Goal: Navigation & Orientation: Understand site structure

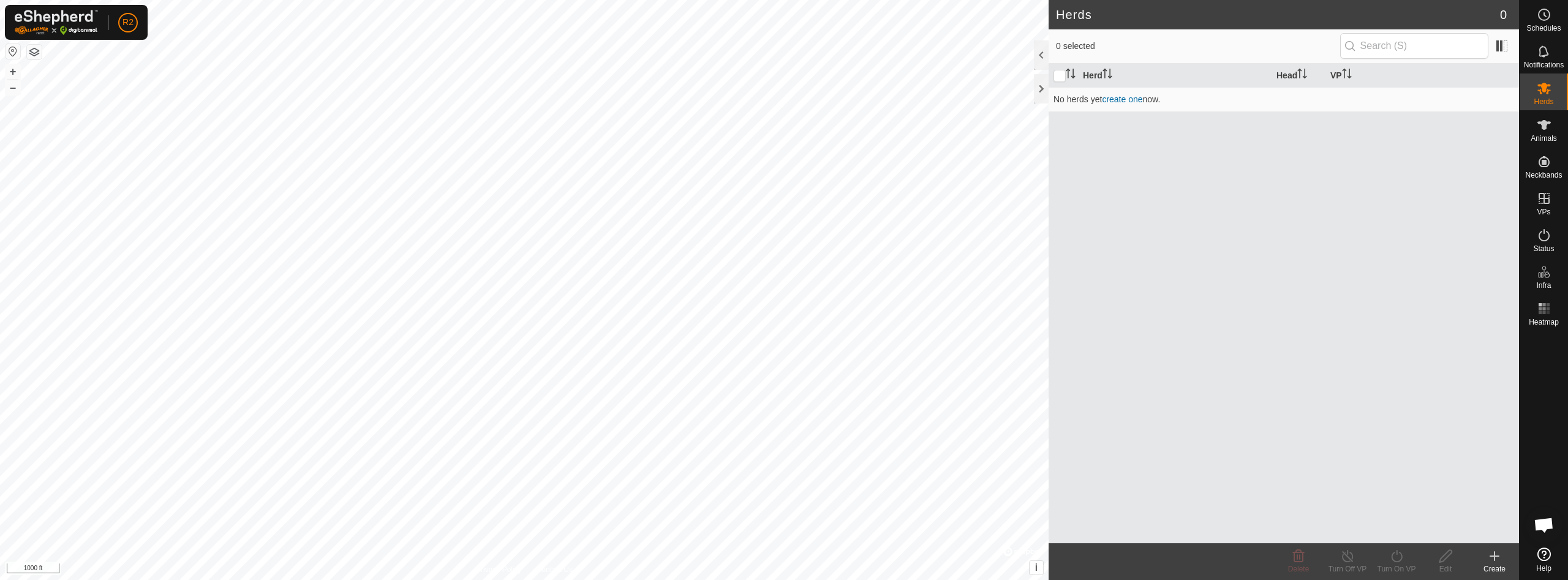
click at [30, 57] on button "button" at bounding box center [34, 52] width 14 height 14
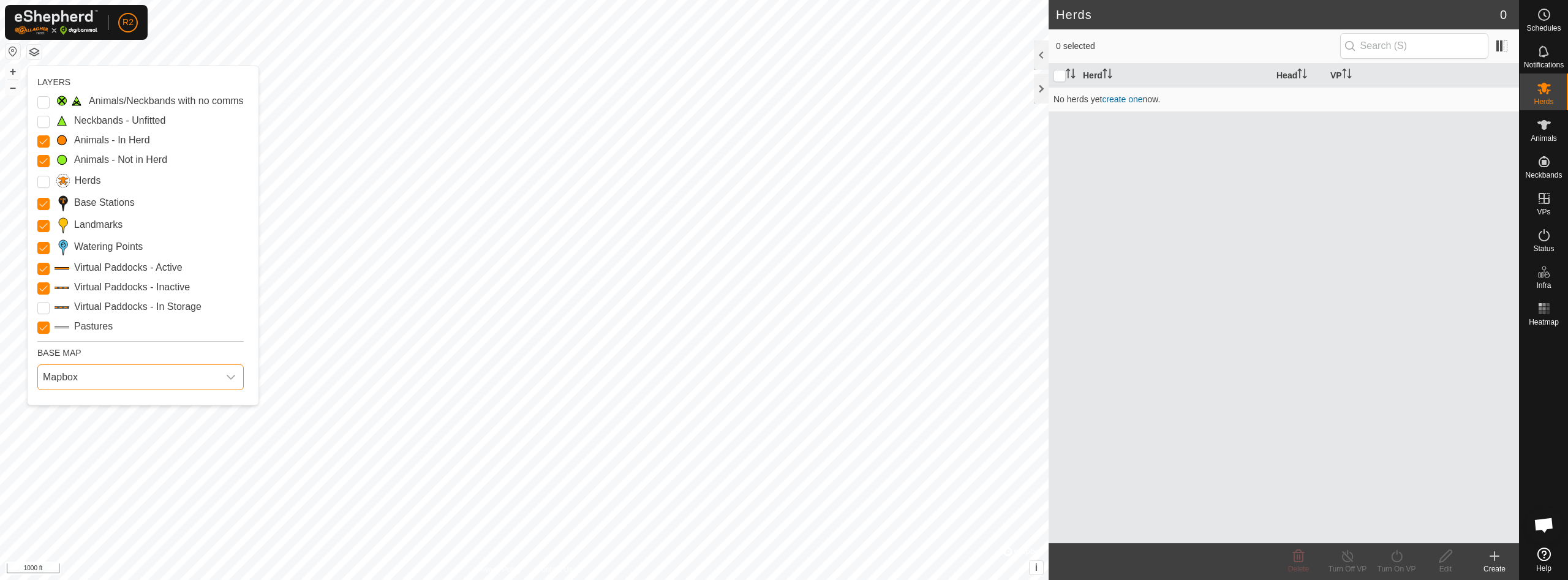
click at [152, 379] on span "Mapbox" at bounding box center [129, 378] width 181 height 25
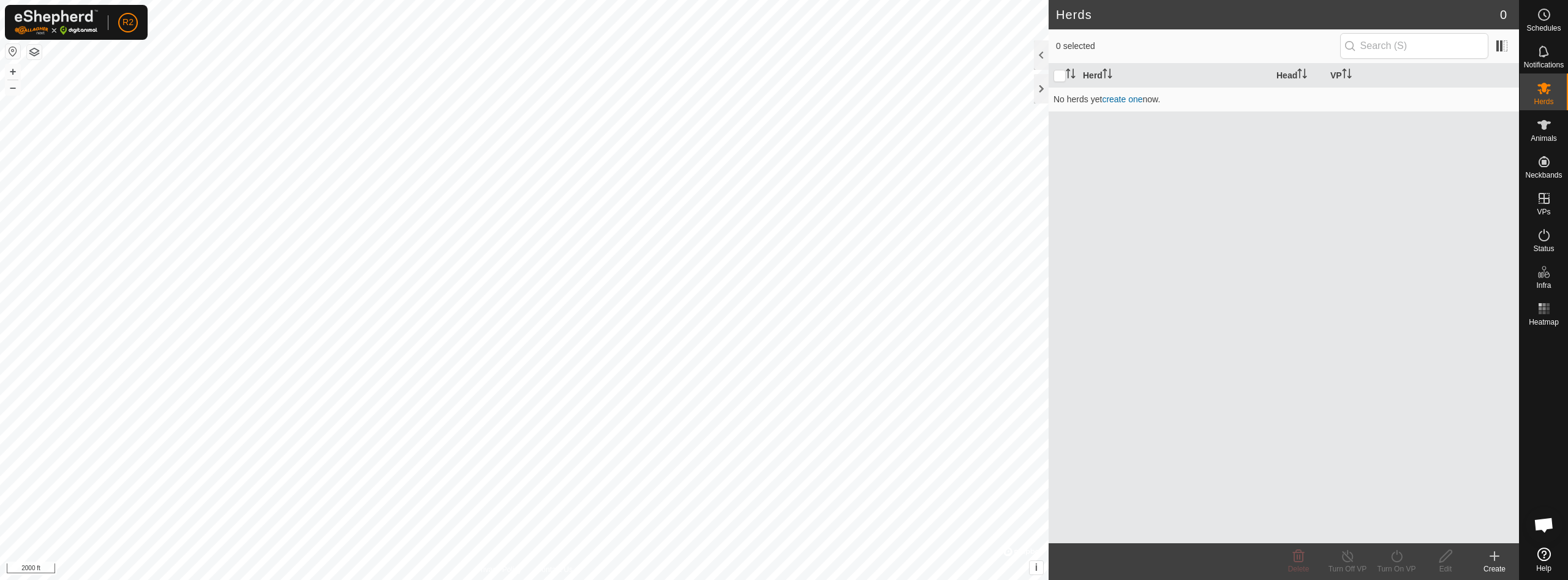
click at [1545, 555] on icon at bounding box center [1543, 554] width 14 height 14
click at [1549, 122] on icon at bounding box center [1543, 125] width 14 height 10
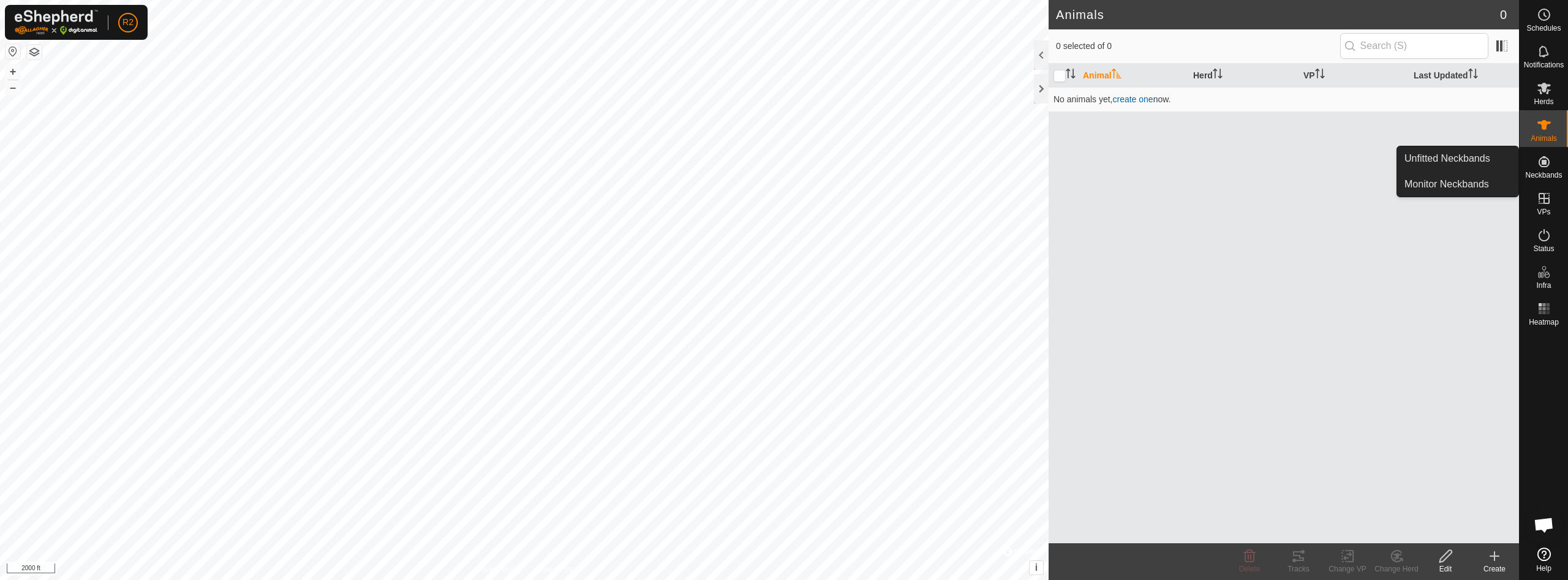
click at [1543, 165] on icon at bounding box center [1543, 161] width 11 height 11
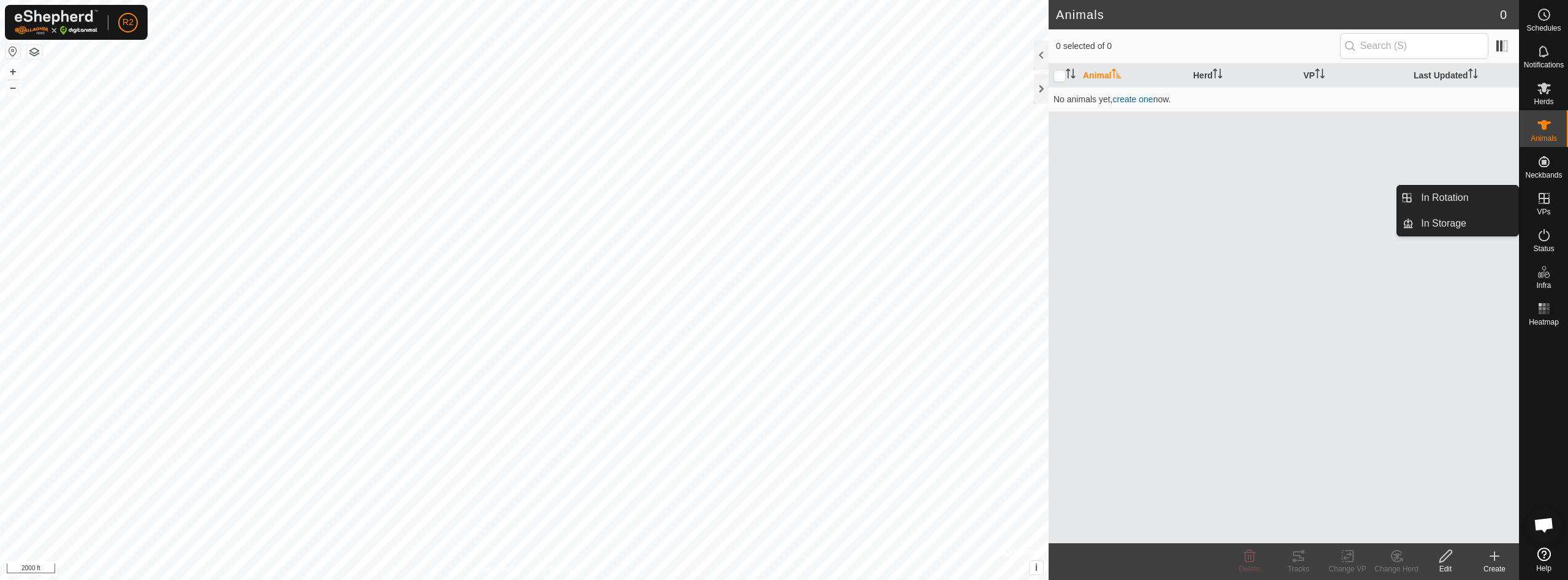
click at [1548, 197] on icon at bounding box center [1544, 198] width 14 height 14
click at [1543, 312] on rect at bounding box center [1543, 312] width 3 height 3
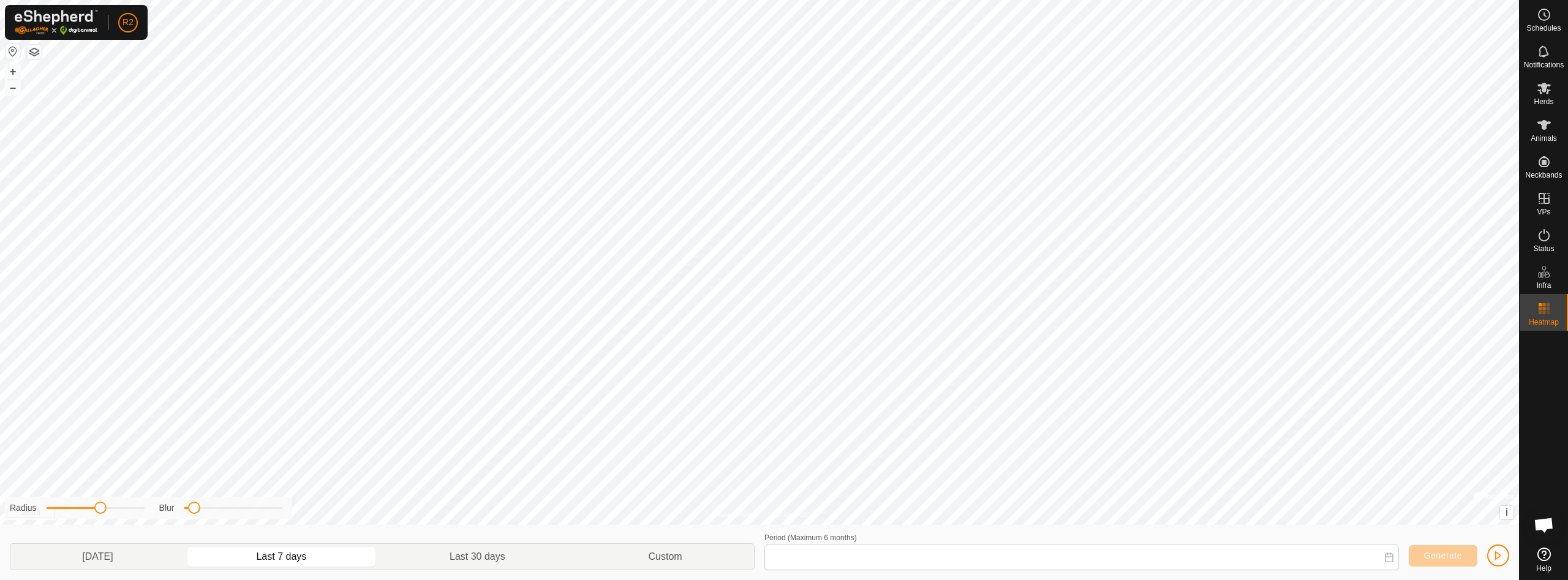
type input "[DATE] - [DATE]"
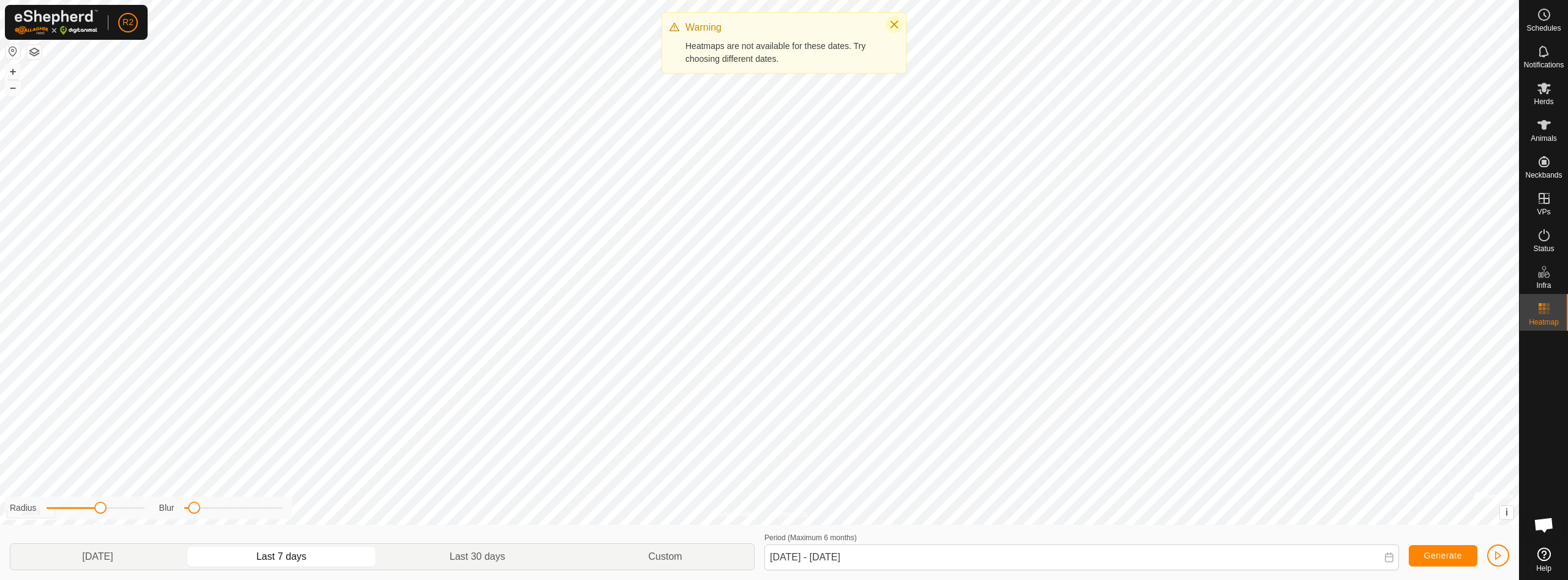
click at [892, 25] on icon "Close" at bounding box center [894, 25] width 10 height 10
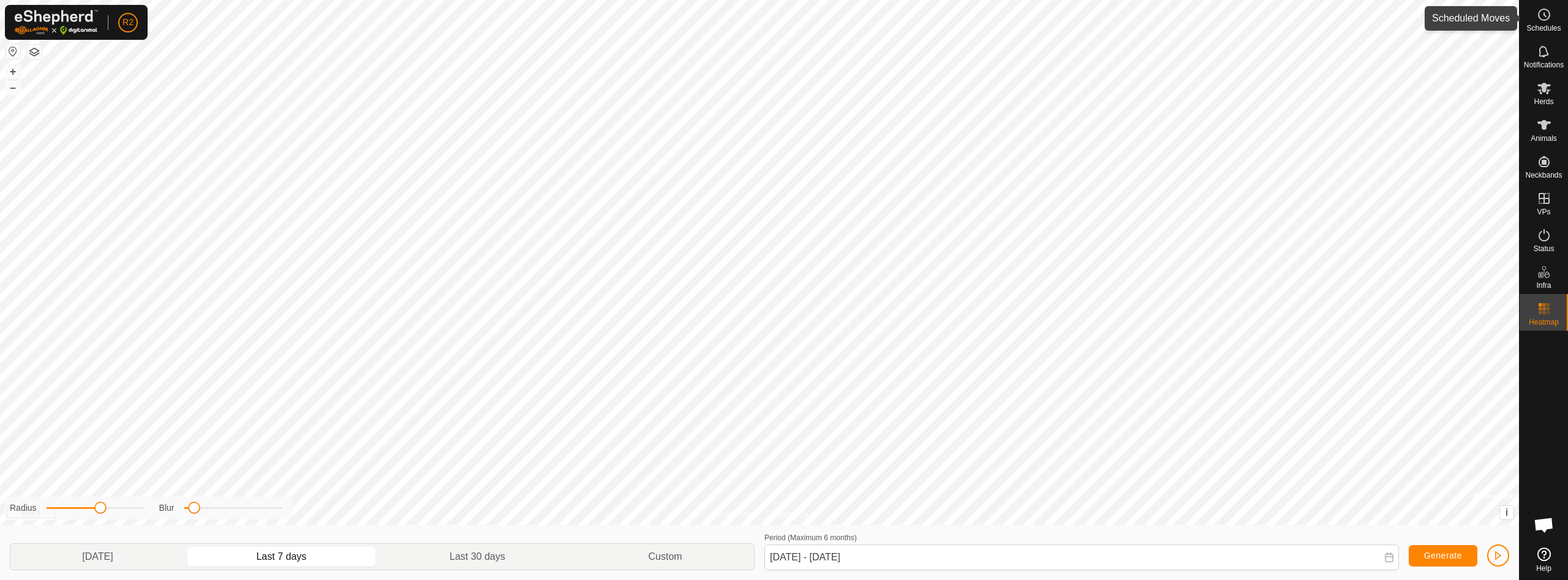
click at [1548, 27] on span "Schedules" at bounding box center [1543, 28] width 34 height 7
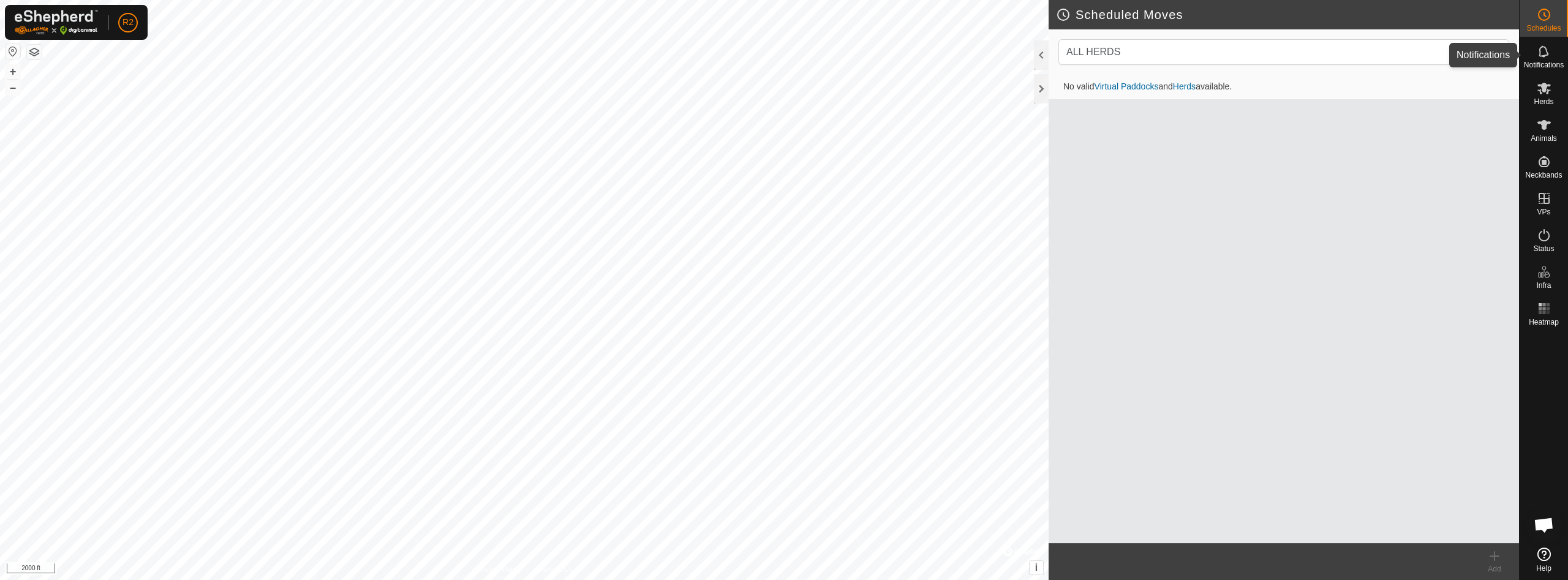
click at [1546, 54] on icon at bounding box center [1544, 51] width 14 height 14
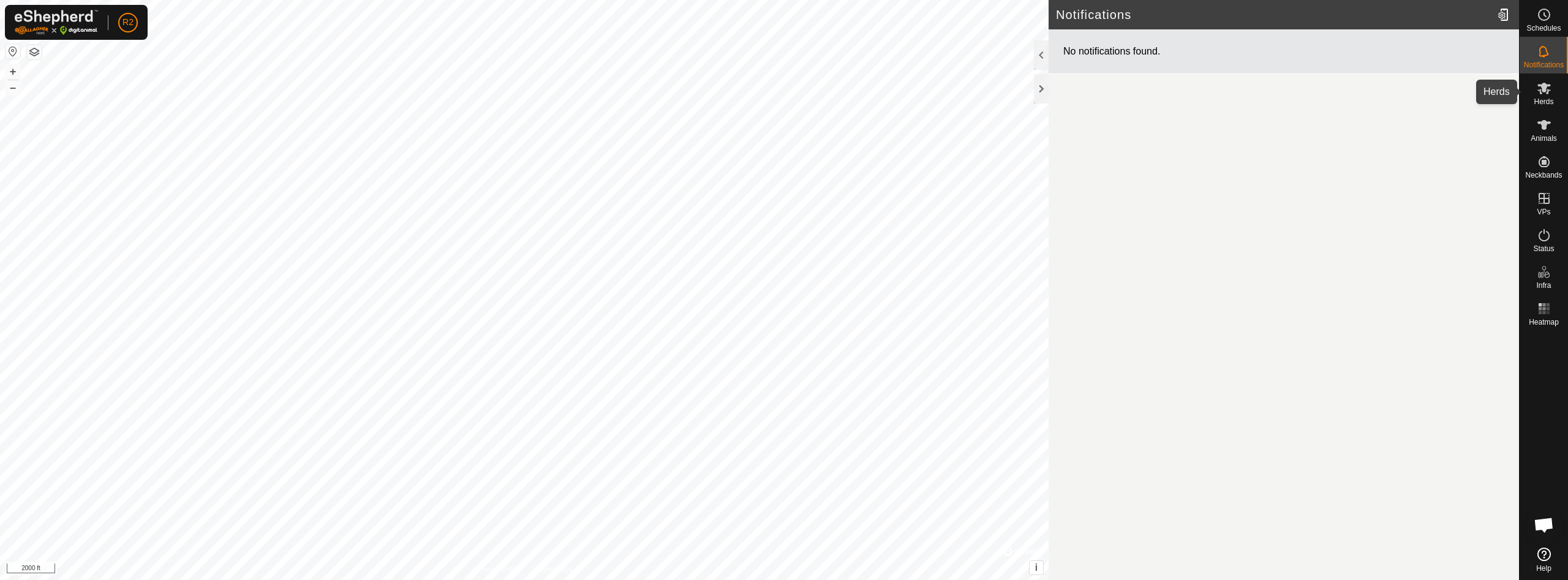
click at [1545, 86] on icon at bounding box center [1543, 88] width 14 height 12
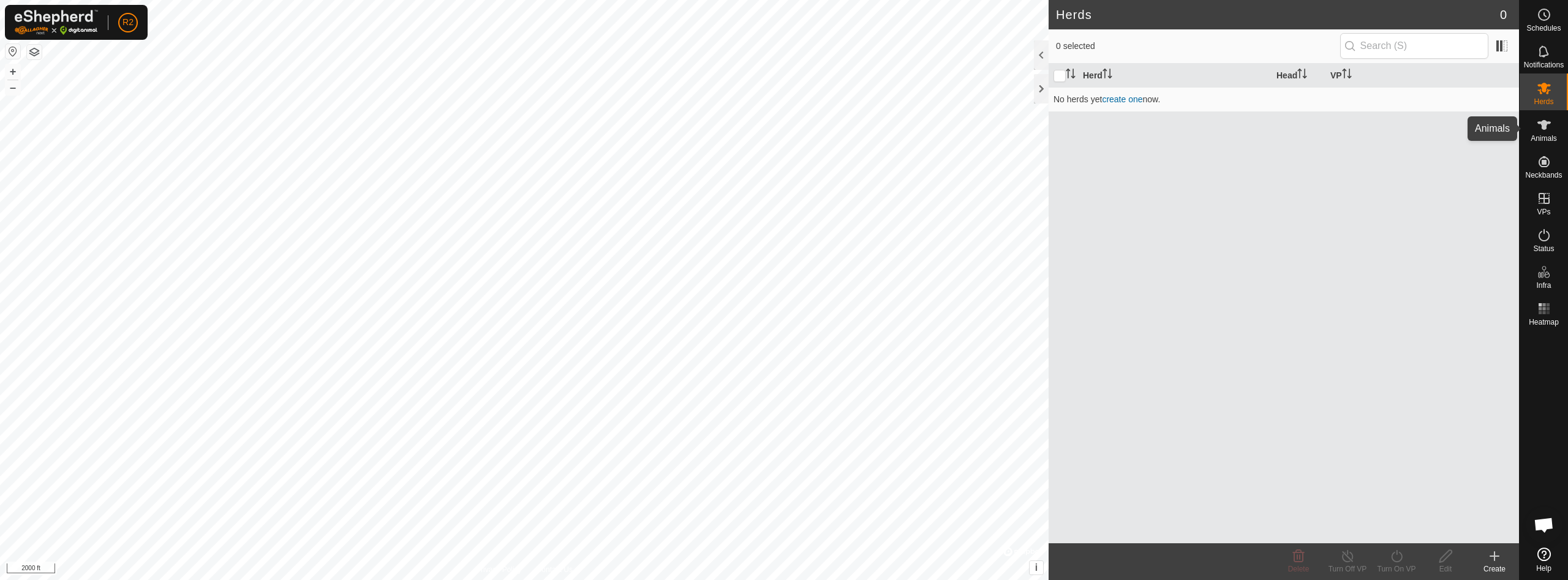
click at [1543, 130] on icon at bounding box center [1544, 125] width 14 height 14
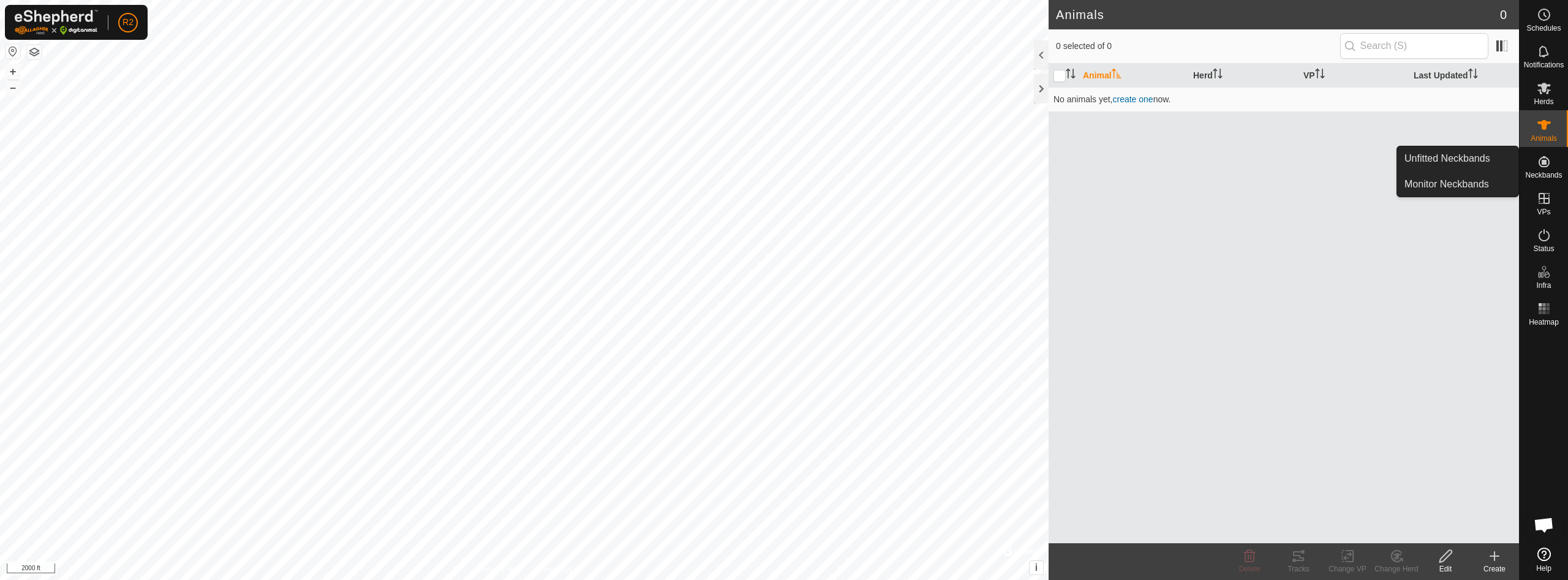
click at [1546, 162] on icon at bounding box center [1544, 161] width 14 height 14
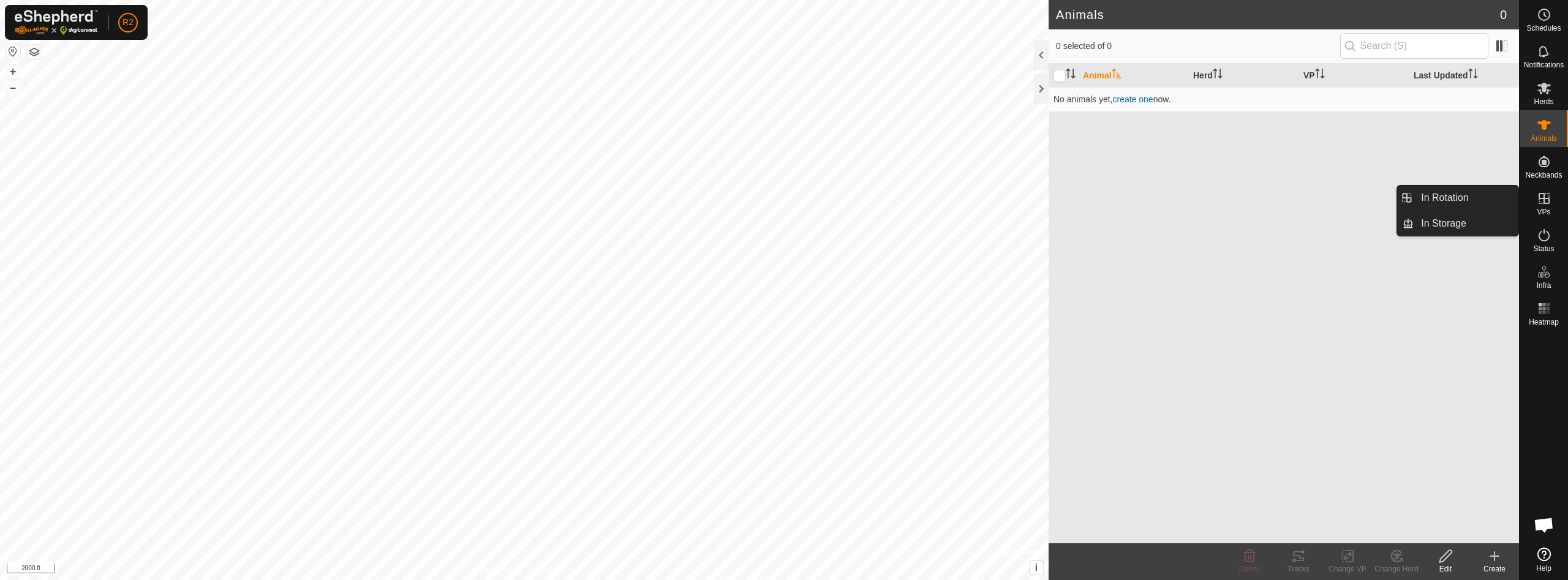
click at [1548, 523] on span "Aprire la chat" at bounding box center [1543, 526] width 20 height 17
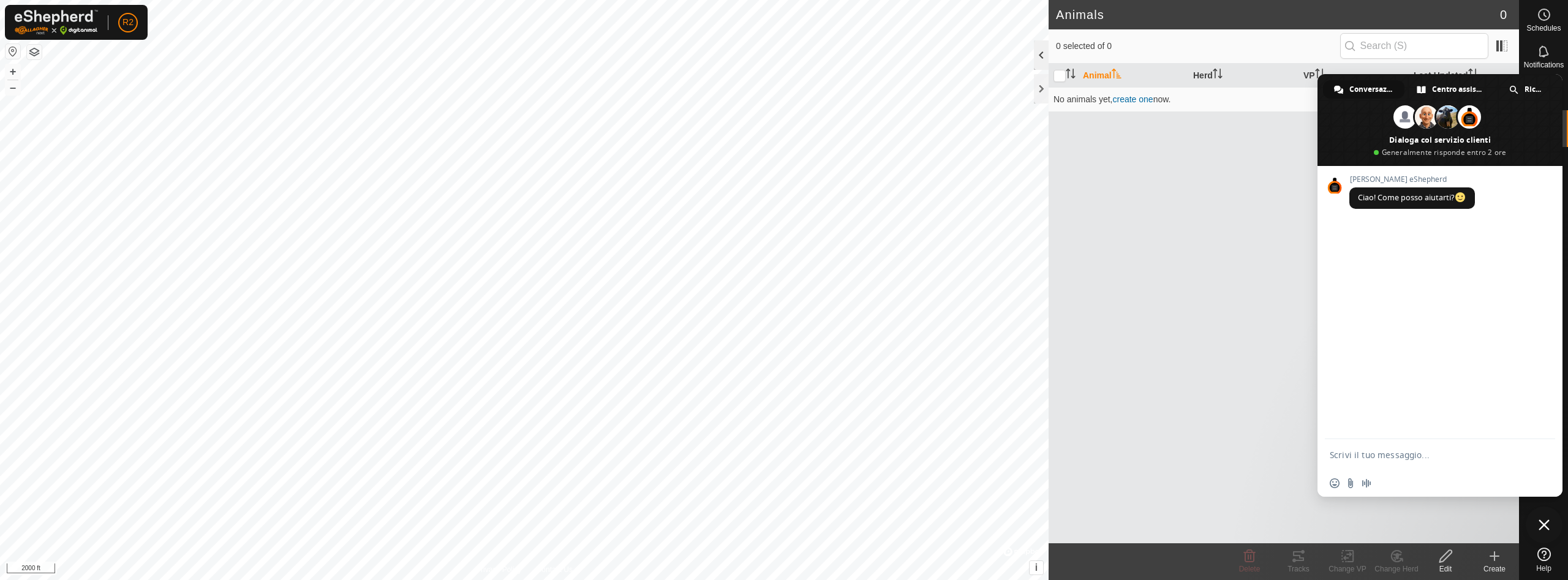
click at [1044, 59] on div at bounding box center [1041, 55] width 14 height 30
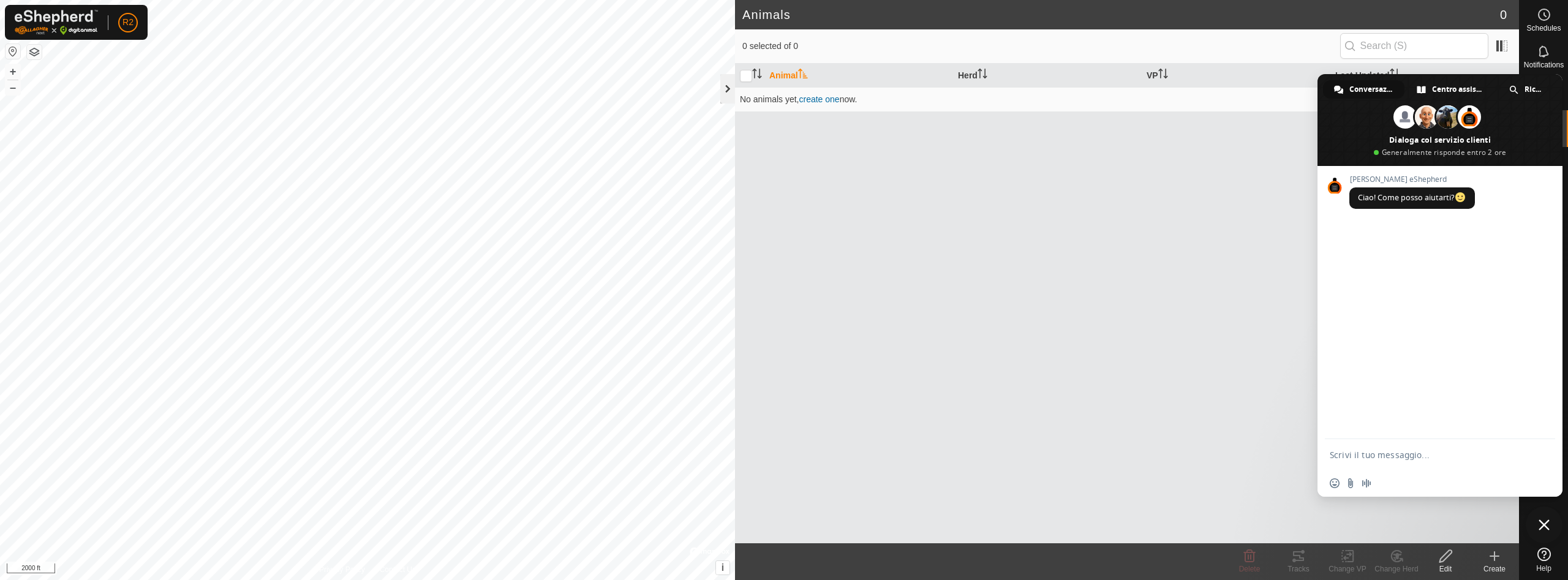
click at [724, 87] on div at bounding box center [727, 89] width 14 height 30
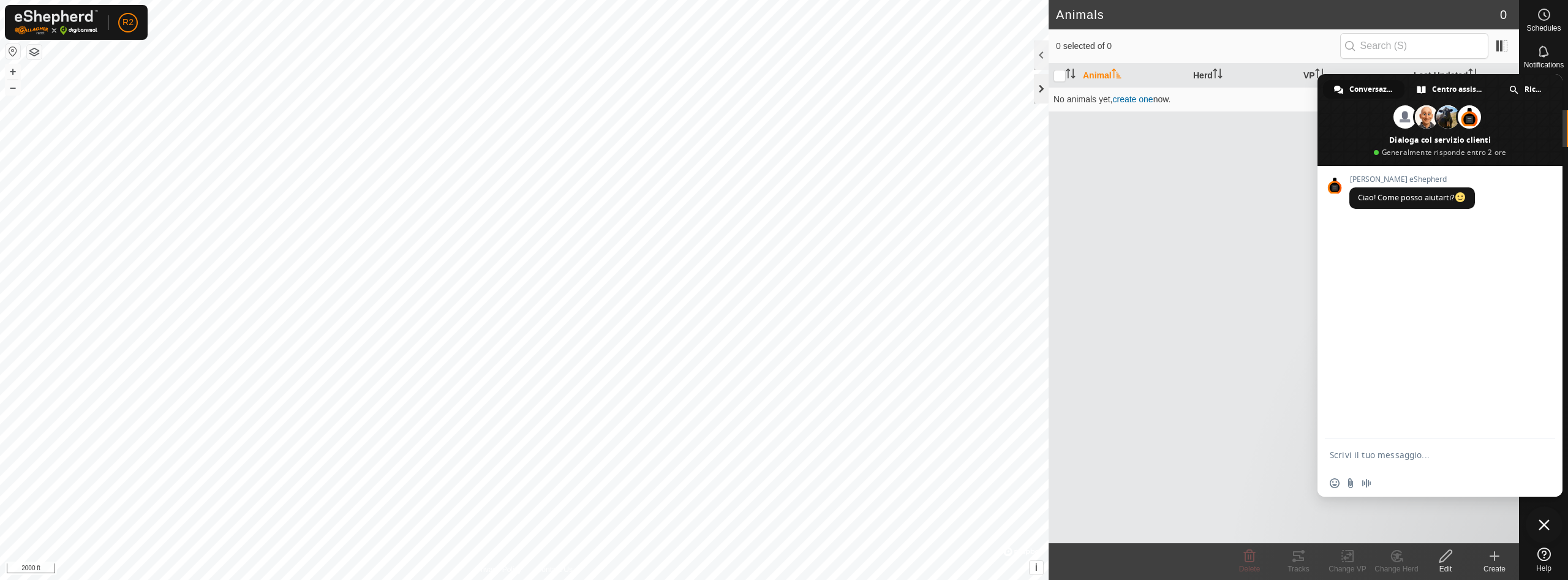
click at [1039, 87] on div at bounding box center [1041, 89] width 14 height 30
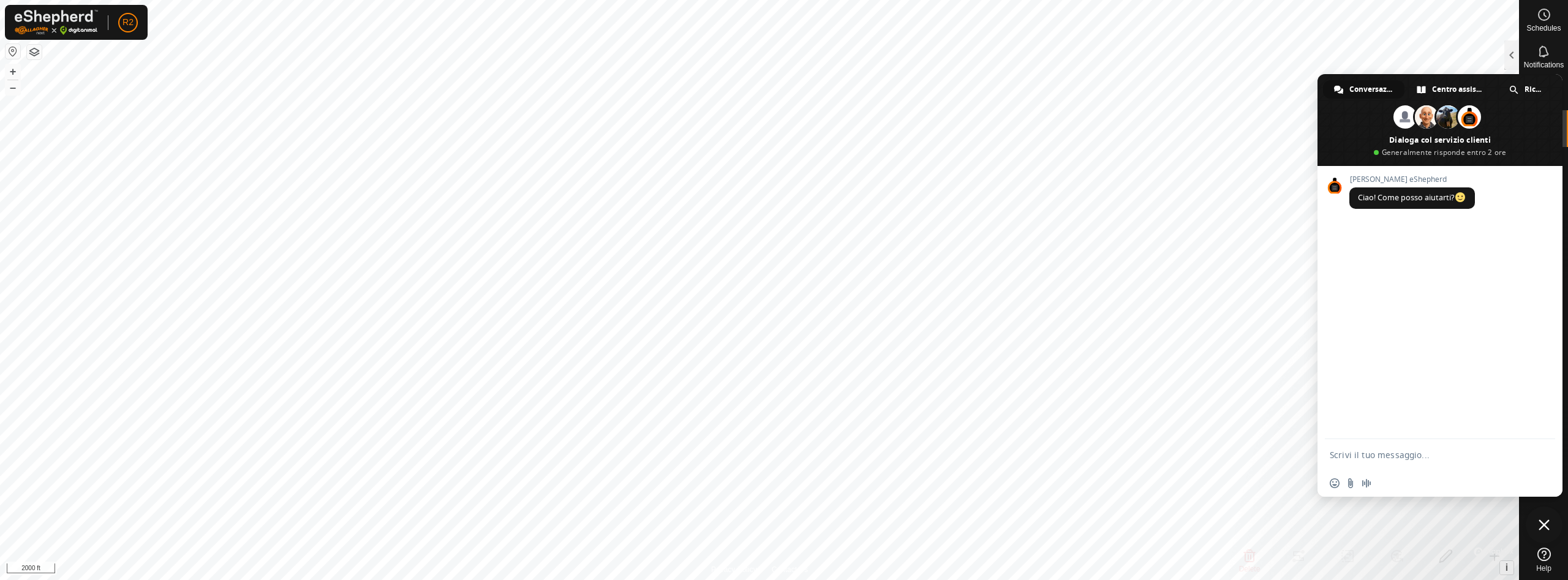
click at [12, 50] on button "button" at bounding box center [13, 51] width 14 height 14
